Goal: Navigation & Orientation: Understand site structure

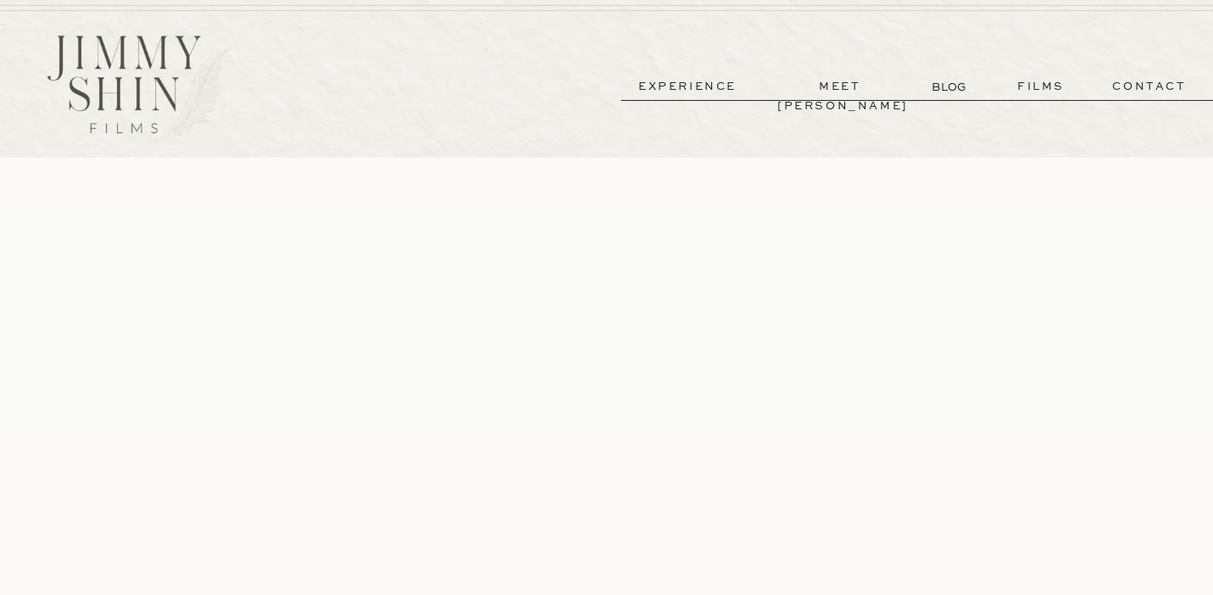
click at [690, 81] on p "experience" at bounding box center [687, 86] width 125 height 19
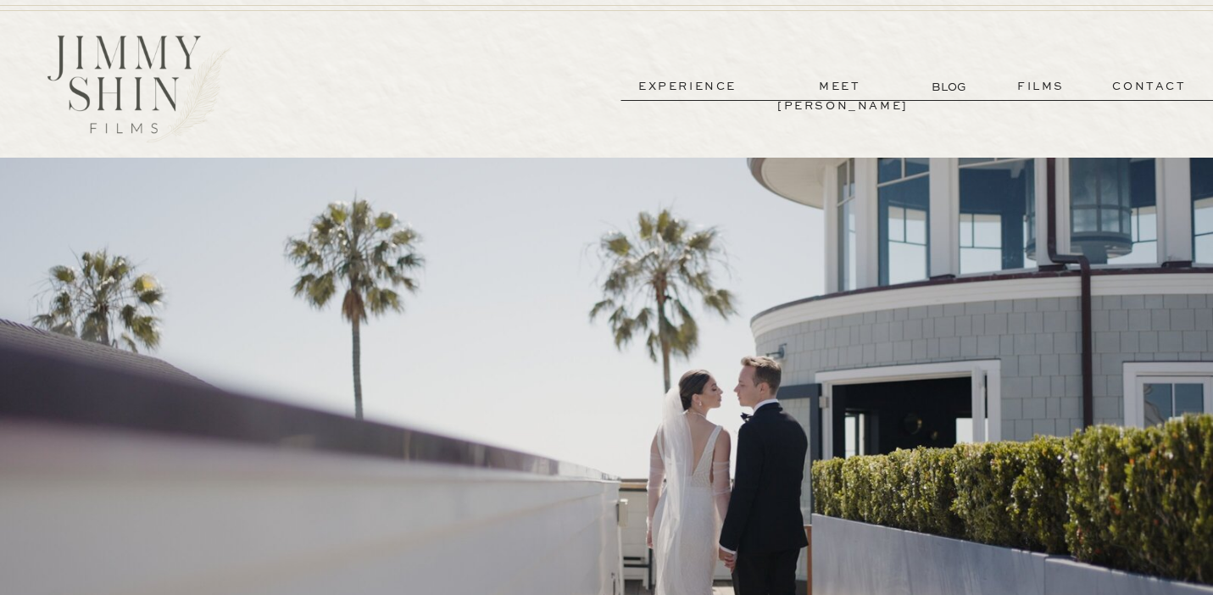
click at [1048, 87] on p "films" at bounding box center [1040, 86] width 83 height 19
click at [878, 90] on p "meet [PERSON_NAME]" at bounding box center [839, 86] width 125 height 19
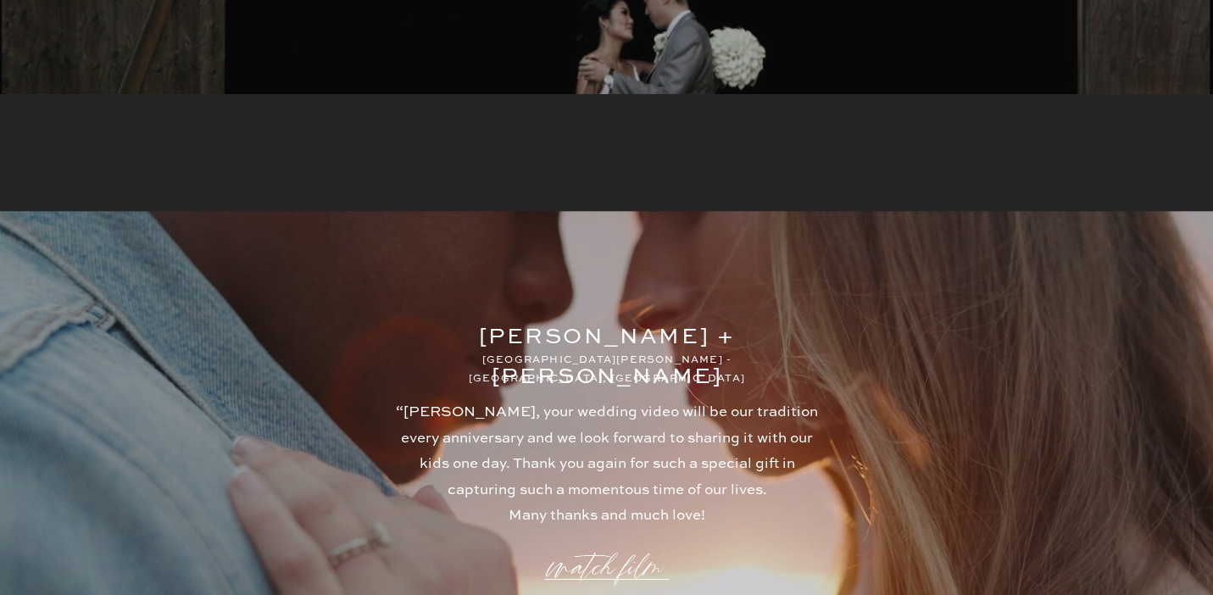
scroll to position [4990, 0]
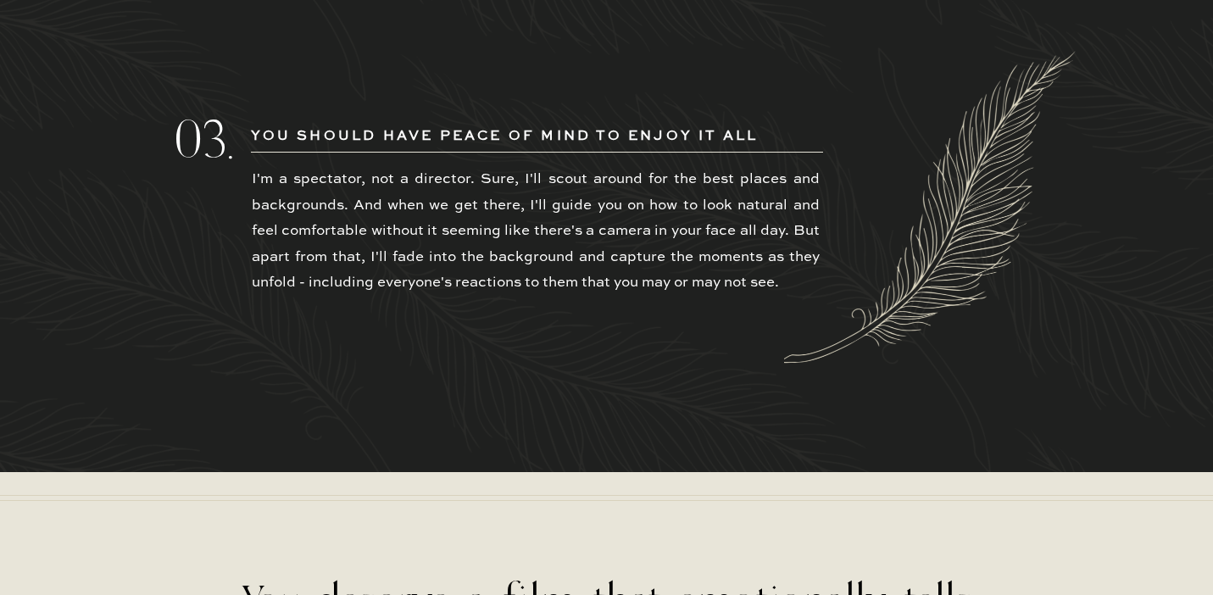
scroll to position [4460, 0]
